Goal: Find specific page/section: Find specific page/section

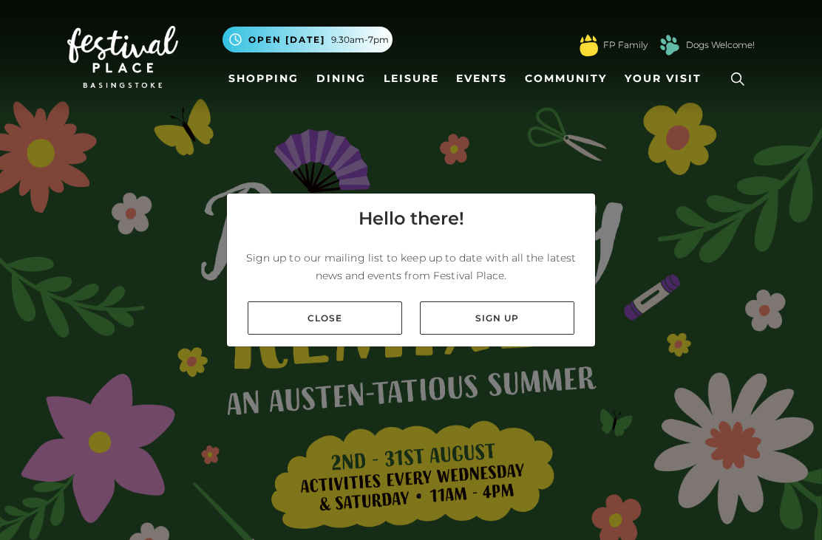
click at [365, 335] on link "Close" at bounding box center [325, 318] width 154 height 33
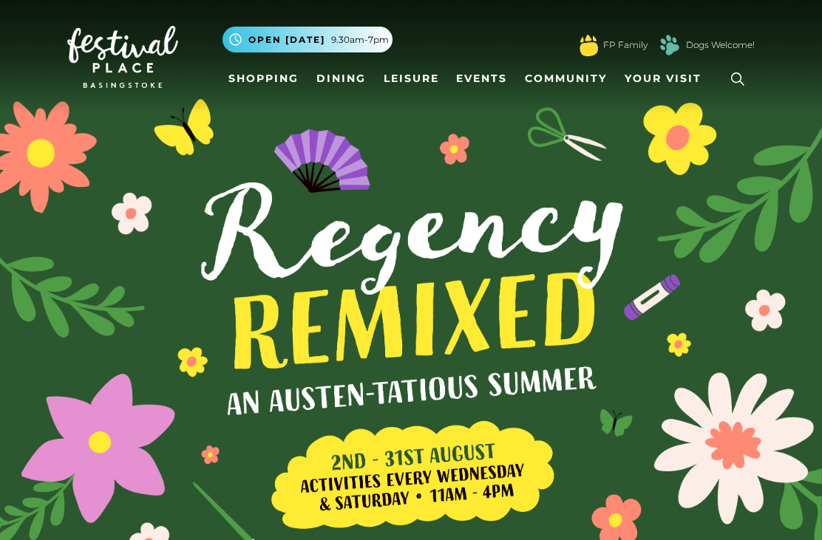
click at [266, 69] on link "Shopping" at bounding box center [263, 78] width 82 height 27
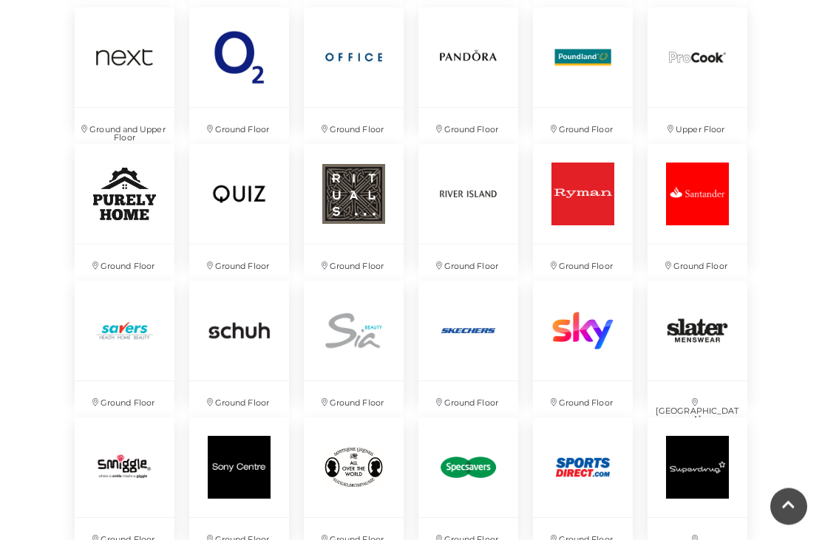
scroll to position [2646, 0]
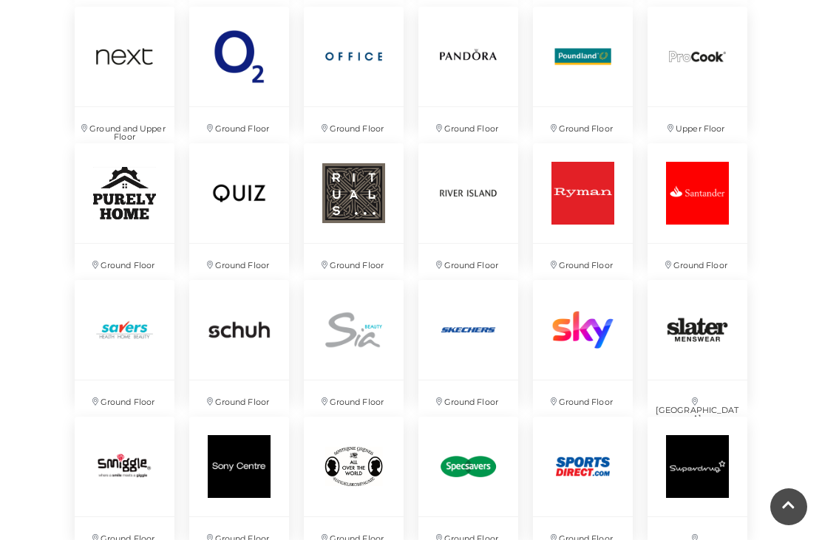
click at [472, 325] on img at bounding box center [468, 330] width 100 height 100
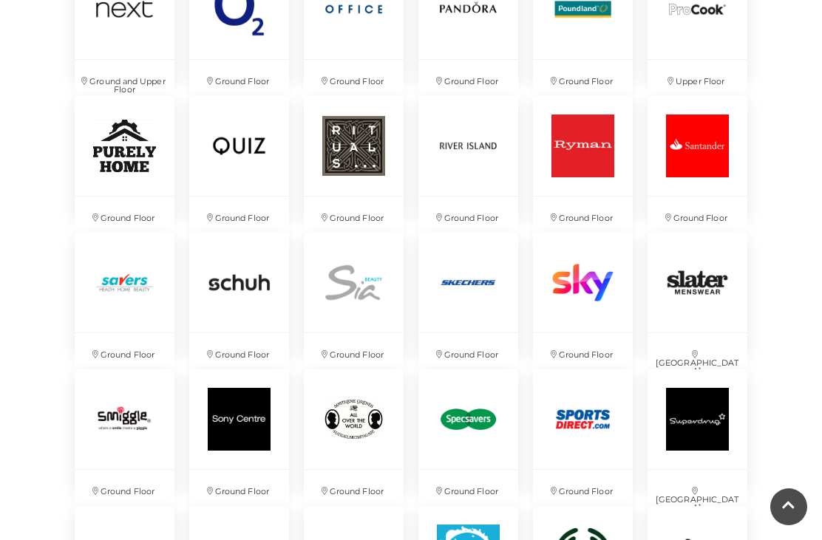
click at [478, 297] on img at bounding box center [468, 283] width 100 height 100
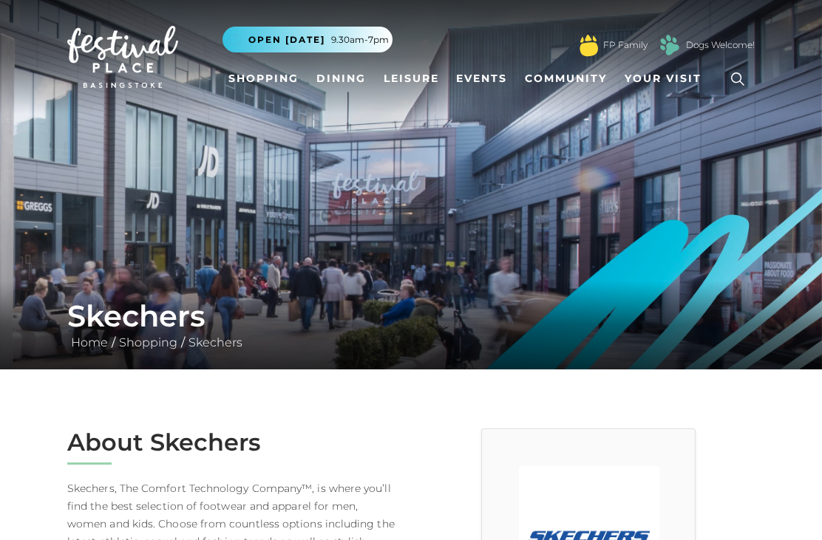
click at [664, 213] on img at bounding box center [411, 185] width 822 height 370
